Goal: Find specific fact: Find specific fact

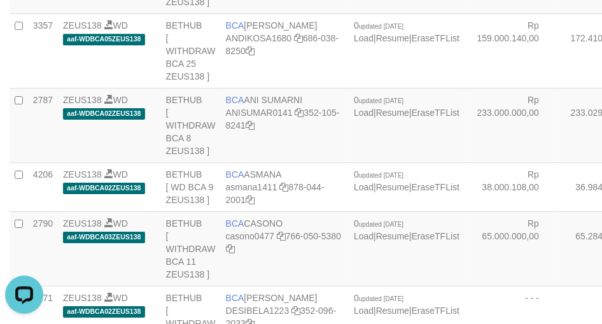
scroll to position [2380, 0]
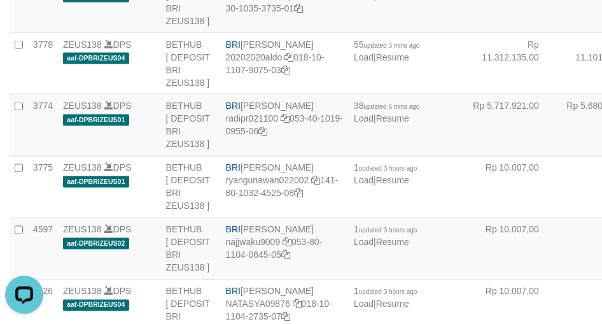
scroll to position [1923, 0]
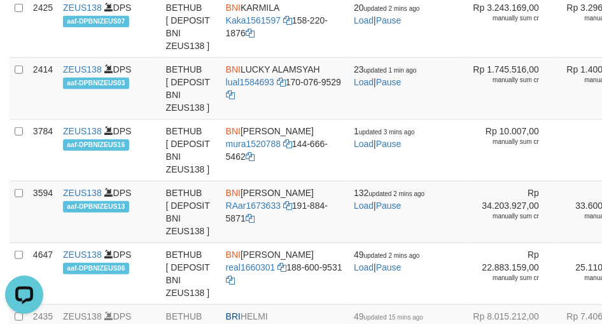
copy td "BCA YULIANA RISKI ASTUTI"
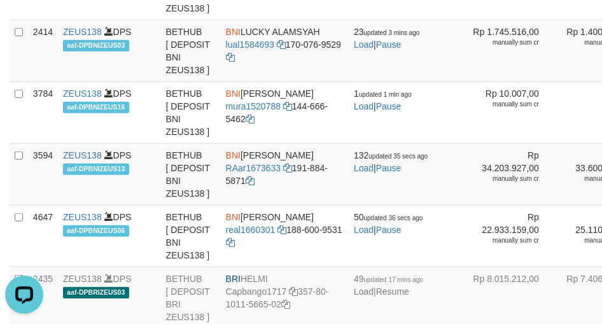
scroll to position [1981, 0]
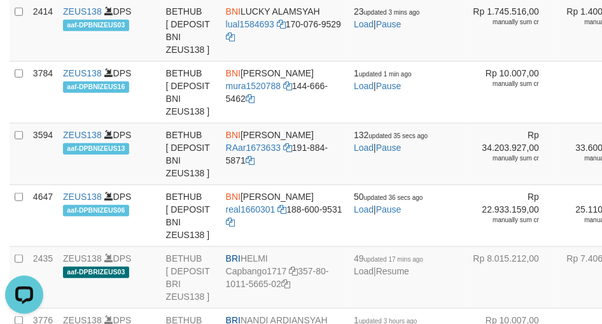
copy td "BCA YULIANTI"
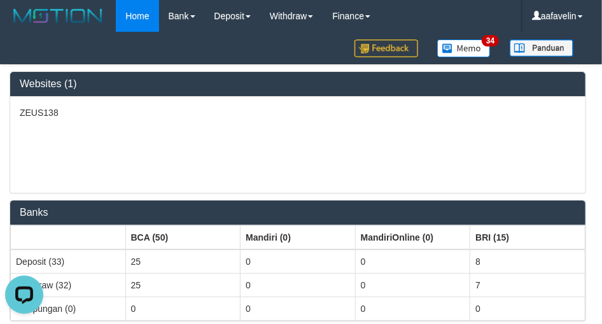
scroll to position [2380, 0]
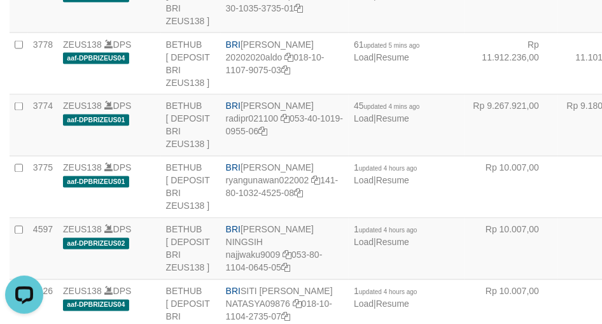
copy td "BRI HELMI"
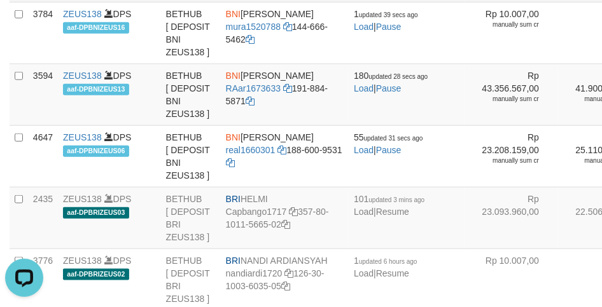
scroll to position [2047, 0]
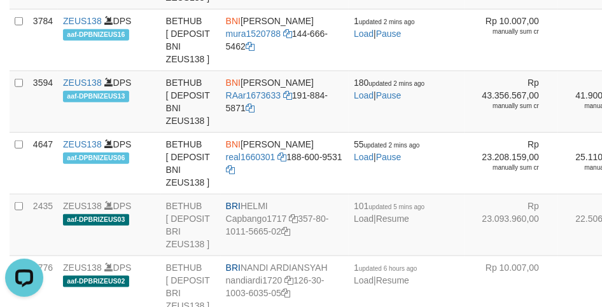
scroll to position [1975, 0]
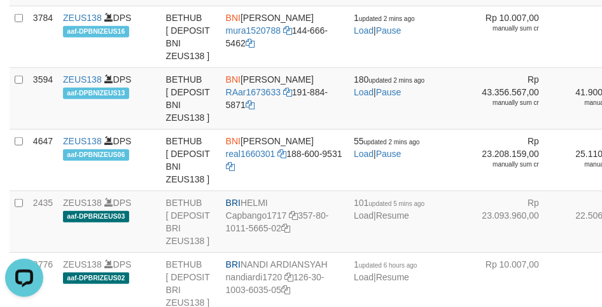
scroll to position [2047, 0]
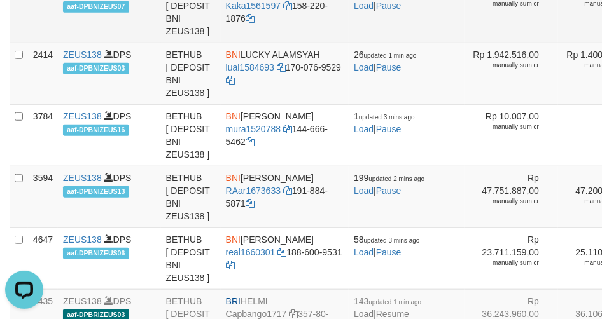
scroll to position [1932, 0]
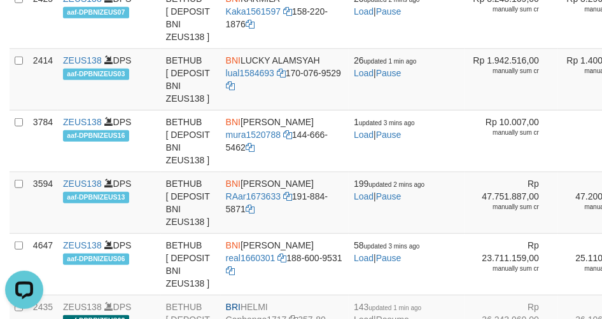
drag, startPoint x: 295, startPoint y: 246, endPoint x: 275, endPoint y: 272, distance: 32.7
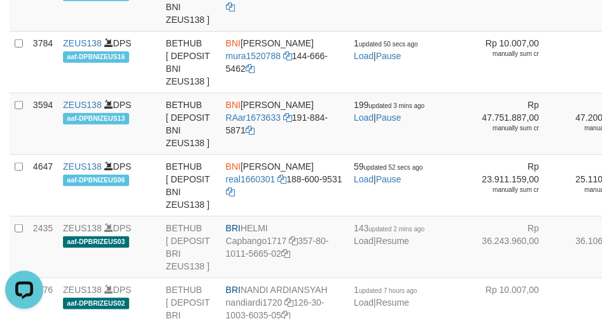
scroll to position [1990, 0]
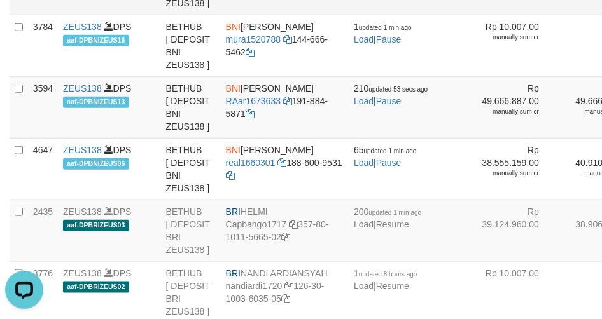
scroll to position [2047, 0]
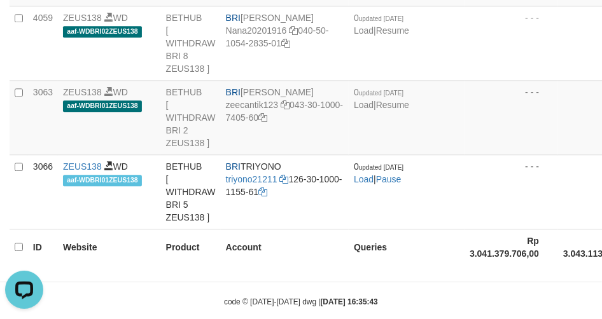
scroll to position [253, 0]
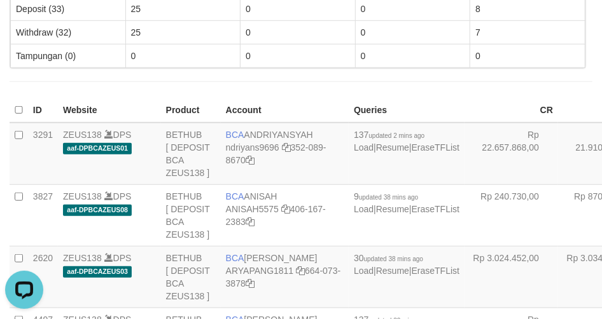
scroll to position [2815, 0]
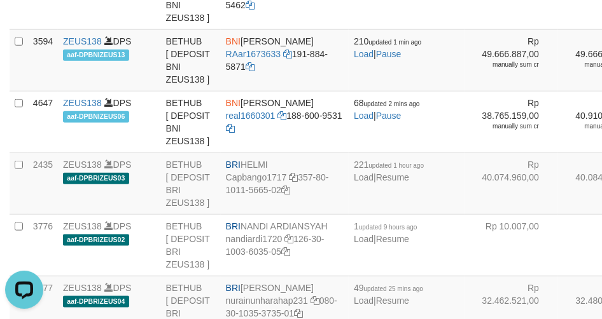
copy td "BNI KARMILA"
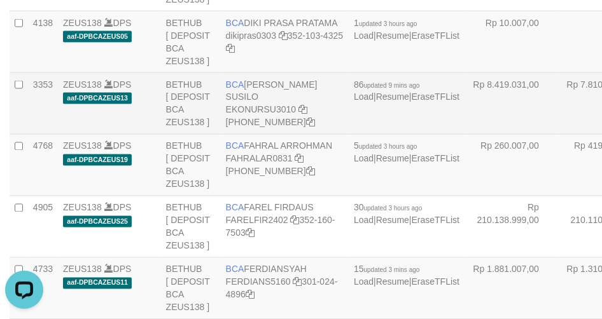
click at [248, 135] on td "BCA EKO NUR SUSILO EKONURSU3010 406-230-2392" at bounding box center [285, 104] width 128 height 62
click at [247, 135] on td "BCA EKO NUR SUSILO EKONURSU3010 406-230-2392" at bounding box center [285, 104] width 128 height 62
click at [237, 90] on span "BCA" at bounding box center [235, 85] width 18 height 10
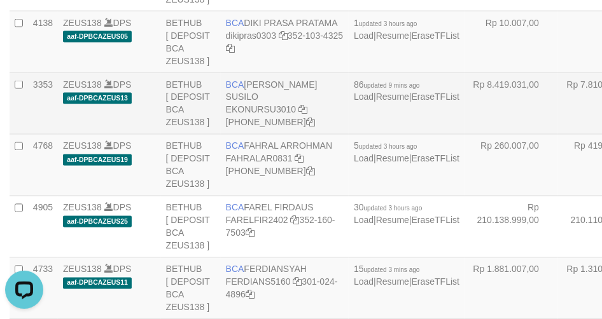
click at [237, 90] on span "BCA" at bounding box center [235, 85] width 18 height 10
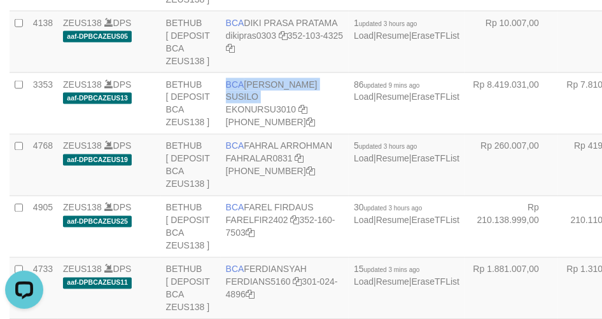
copy td "BCA EKO NUR SUSILO"
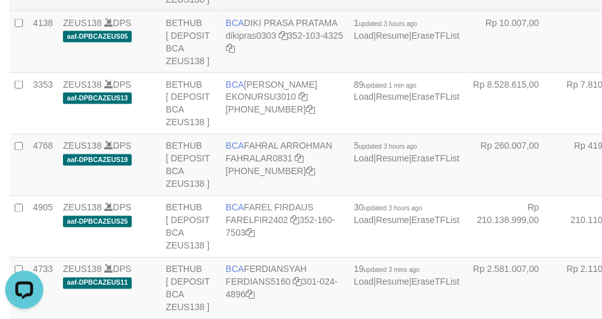
scroll to position [1032, 0]
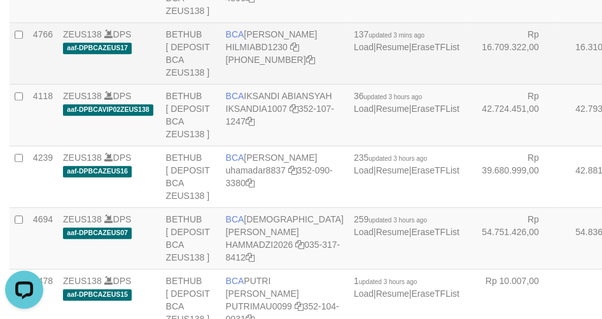
click at [238, 39] on span "BCA" at bounding box center [235, 34] width 18 height 10
click at [237, 39] on span "BCA" at bounding box center [235, 34] width 18 height 10
copy td "BCA HILMI ABDILLAH"
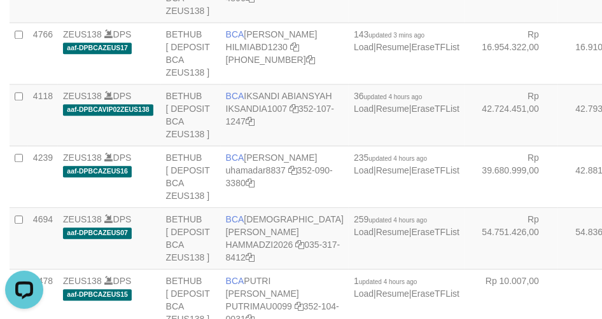
scroll to position [253, 0]
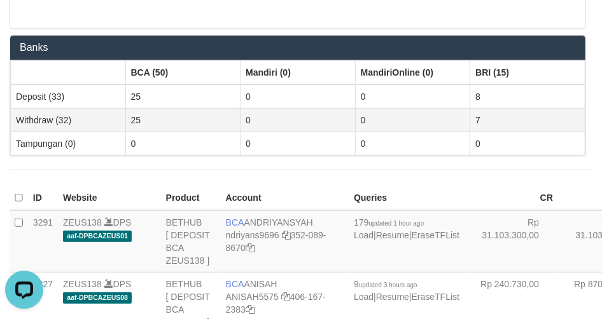
scroll to position [223, 0]
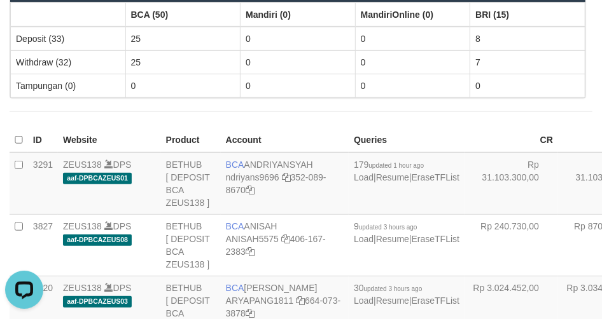
click at [284, 129] on th "Account" at bounding box center [285, 141] width 128 height 25
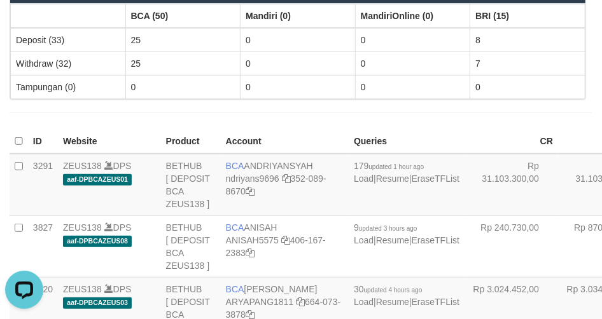
scroll to position [223, 0]
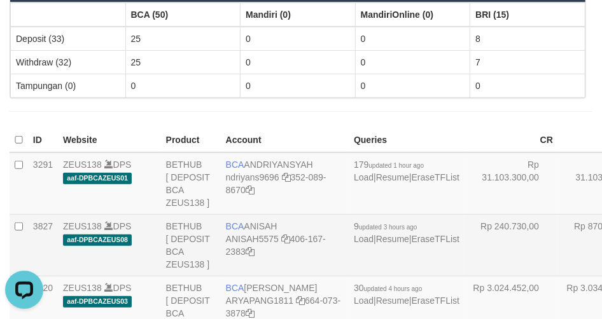
click at [369, 217] on td "9 updated 3 hours ago Load | Resume | EraseTFList" at bounding box center [407, 246] width 116 height 62
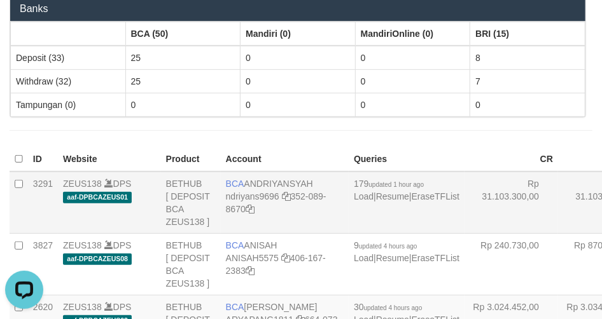
scroll to position [223, 0]
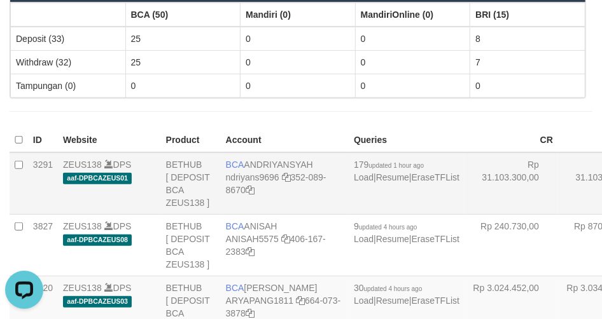
click at [248, 155] on td "BCA [GEOGRAPHIC_DATA] ndriyans9696 352-089-8670" at bounding box center [285, 184] width 128 height 62
click at [251, 164] on td "BCA ANDRIYANSYAH ndriyans9696 352-089-8670" at bounding box center [285, 184] width 128 height 62
copy td "ANDRIYANSYAH"
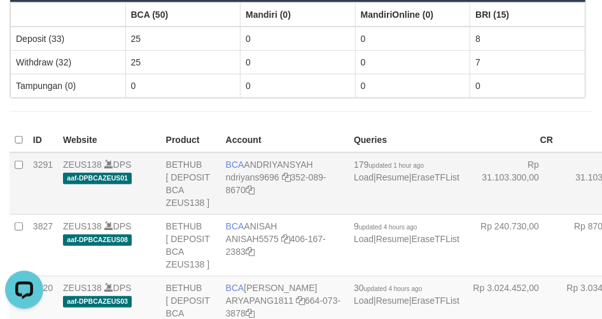
click at [258, 162] on td "BCA ANDRIYANSYAH ndriyans9696 352-089-8670" at bounding box center [285, 184] width 128 height 62
click at [258, 161] on td "BCA ANDRIYANSYAH ndriyans9696 352-089-8670" at bounding box center [285, 184] width 128 height 62
copy td "ANDRIYANSYAH"
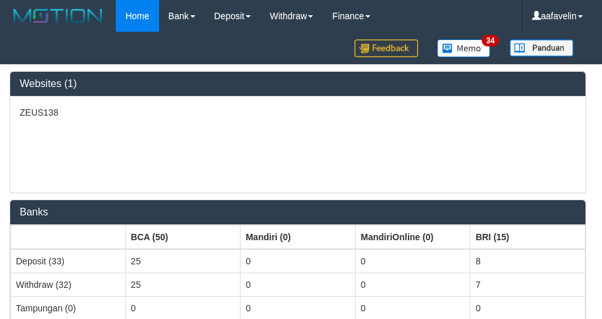
scroll to position [223, 0]
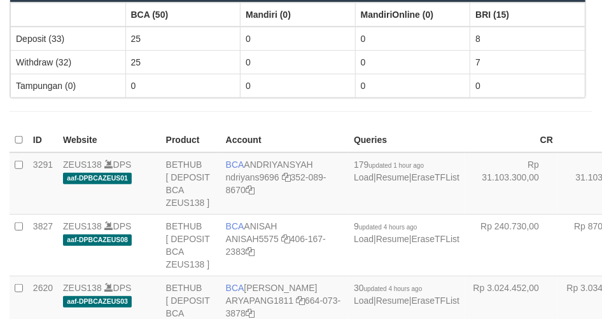
click at [265, 164] on td "BCA ANDRIYANSYAH ndriyans9696 352-089-8670" at bounding box center [285, 184] width 128 height 62
copy td "ANDRIYANSYAH"
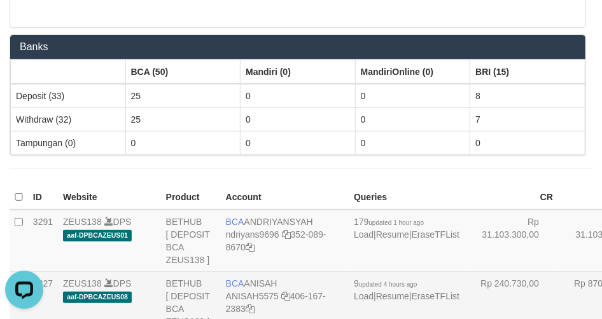
scroll to position [280, 0]
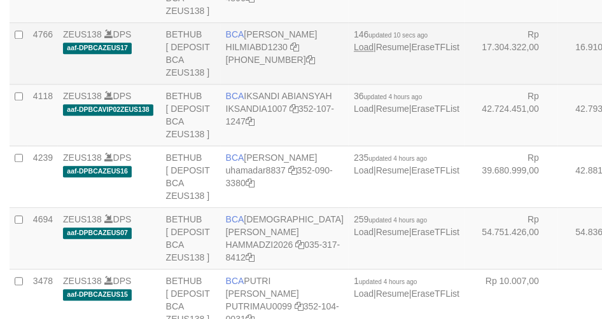
scroll to position [982, 0]
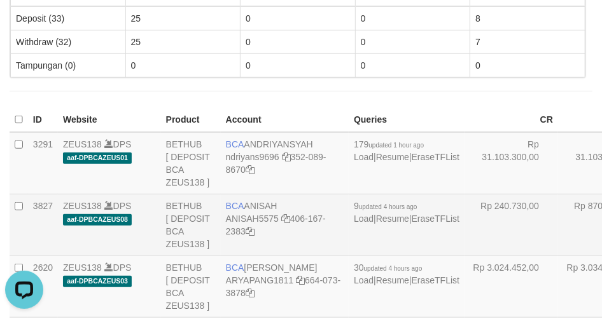
scroll to position [223, 0]
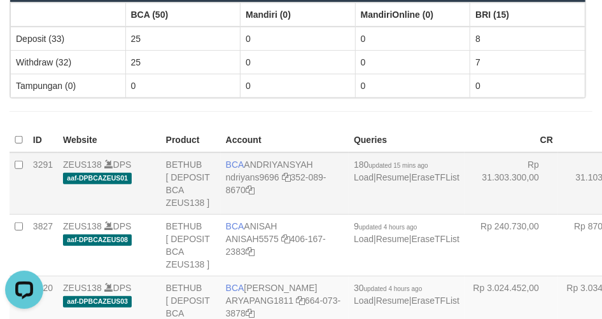
scroll to position [2667, 0]
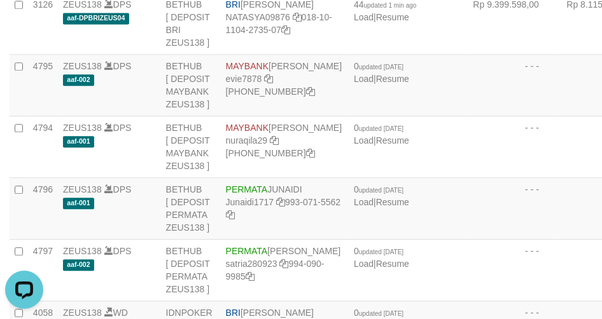
copy td "BRI REYNALDI ADI PRATAMA"
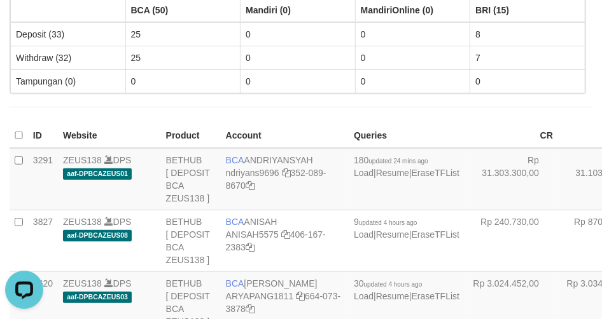
scroll to position [1702, 0]
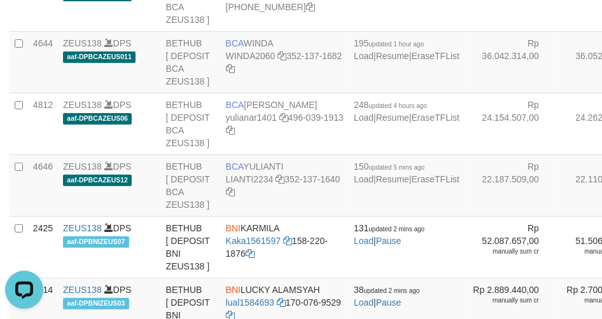
copy td "BCA ULVIANASARI"
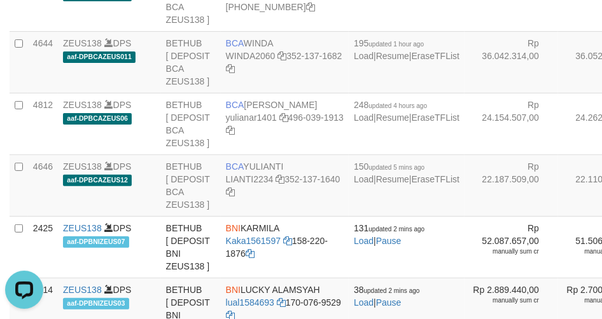
copy td "BCA ULVIANASARI"
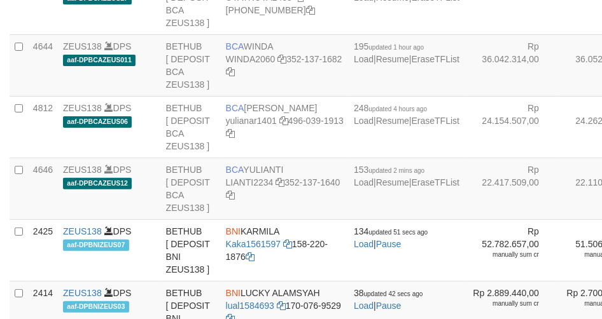
scroll to position [1702, 0]
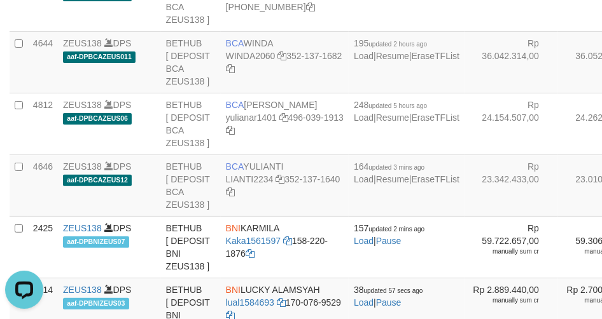
scroll to position [1925, 0]
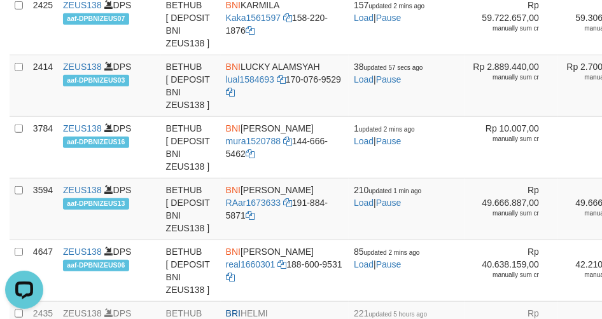
copy td "BCA [PERSON_NAME]"
